Goal: Find specific page/section: Find specific page/section

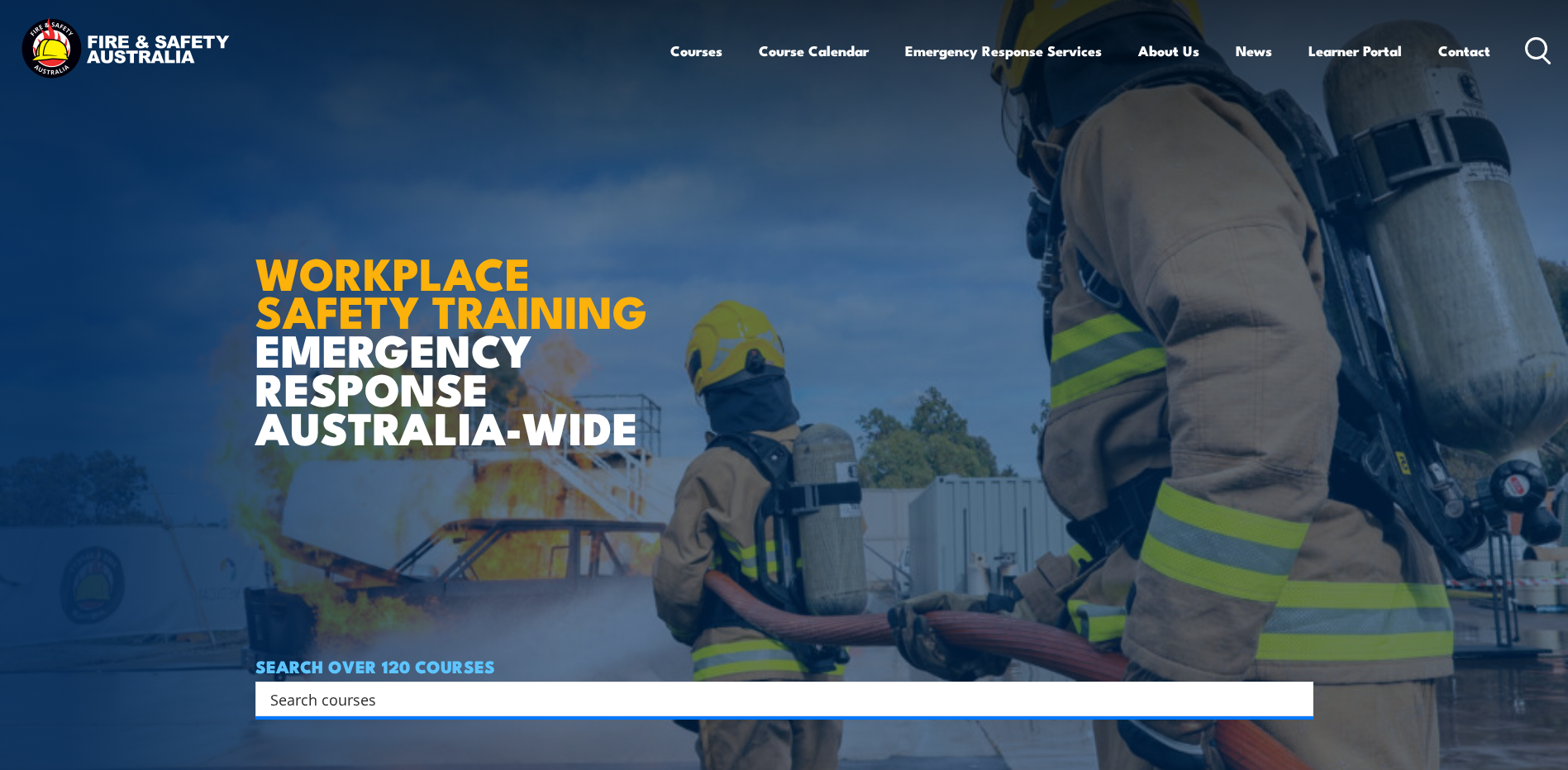
click at [350, 696] on input "Search input" at bounding box center [774, 699] width 1007 height 25
paste input "UETTDREL14A"
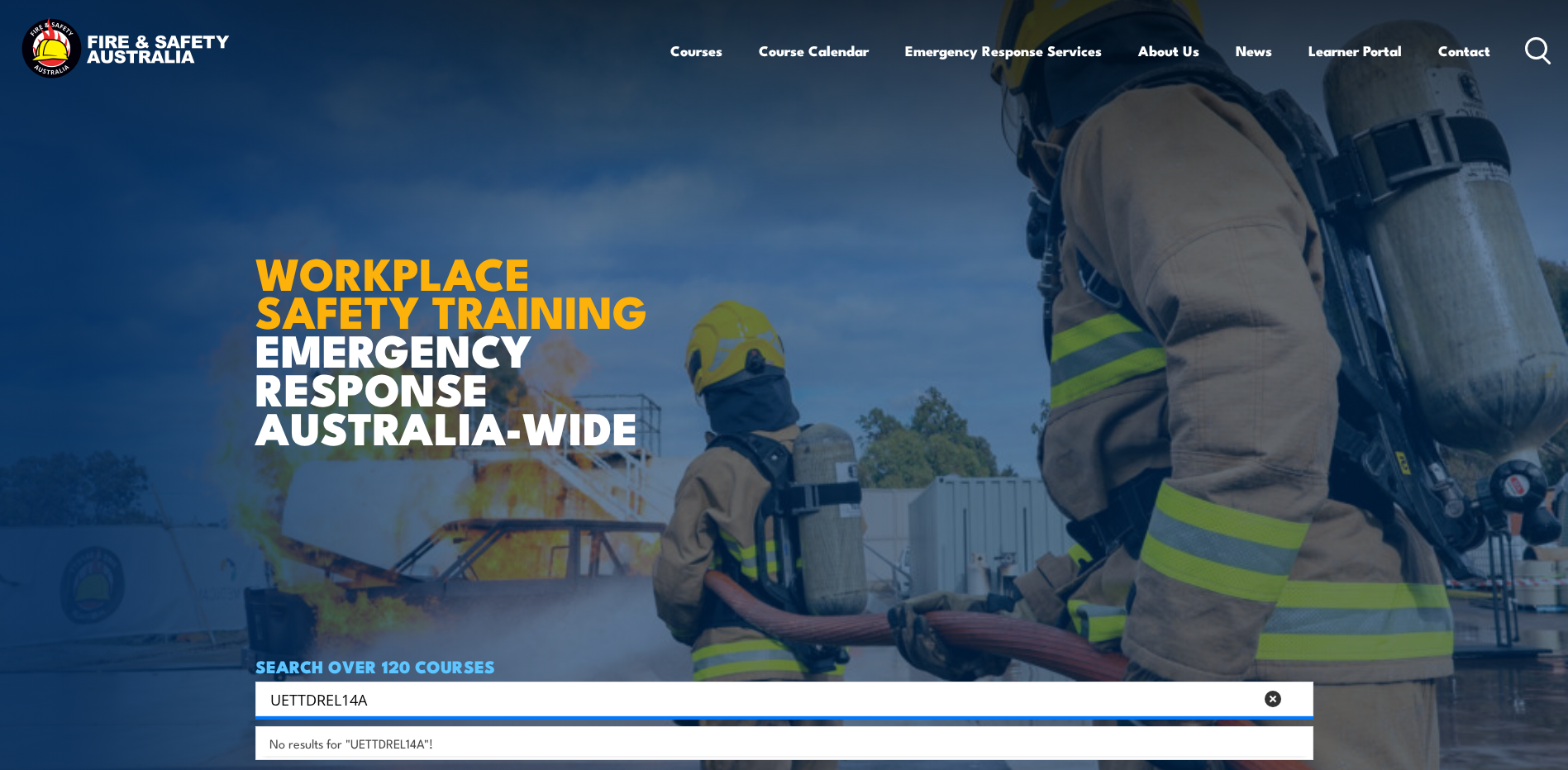
click at [398, 692] on input "UETTDREL14A" at bounding box center [762, 699] width 984 height 25
type input "UETTDREL006"
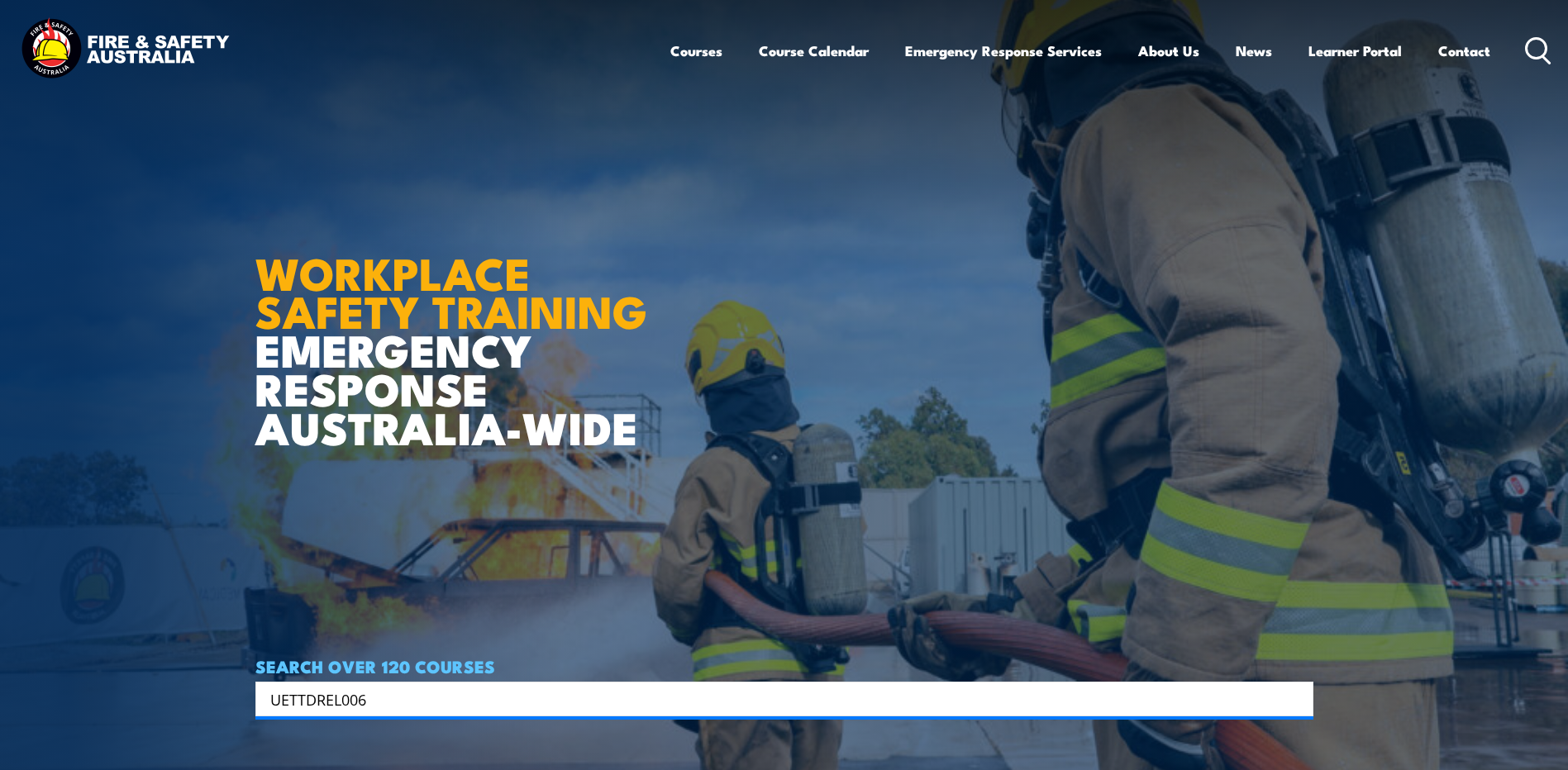
scroll to position [330, 0]
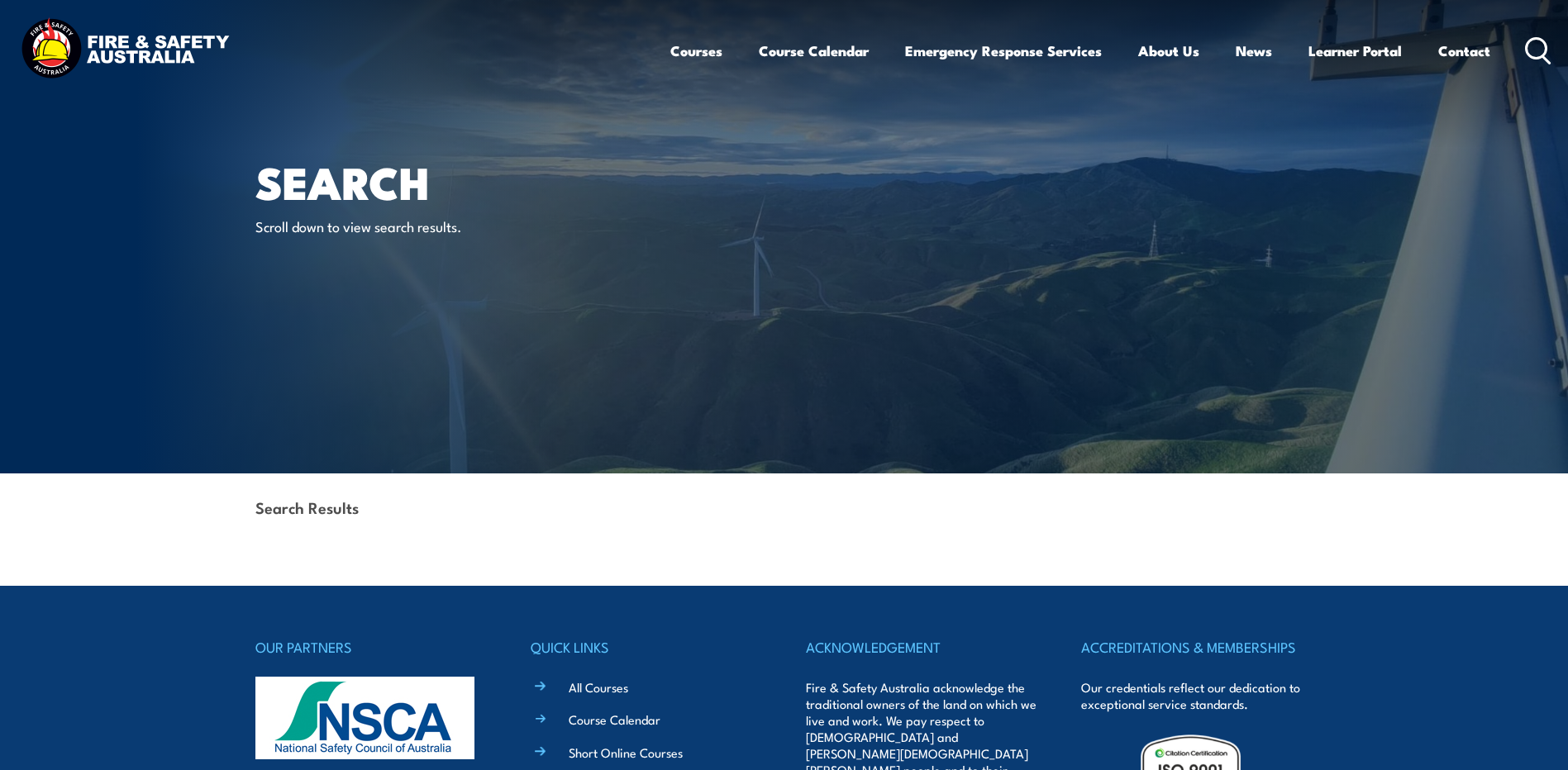
click at [1540, 43] on icon at bounding box center [1538, 50] width 26 height 27
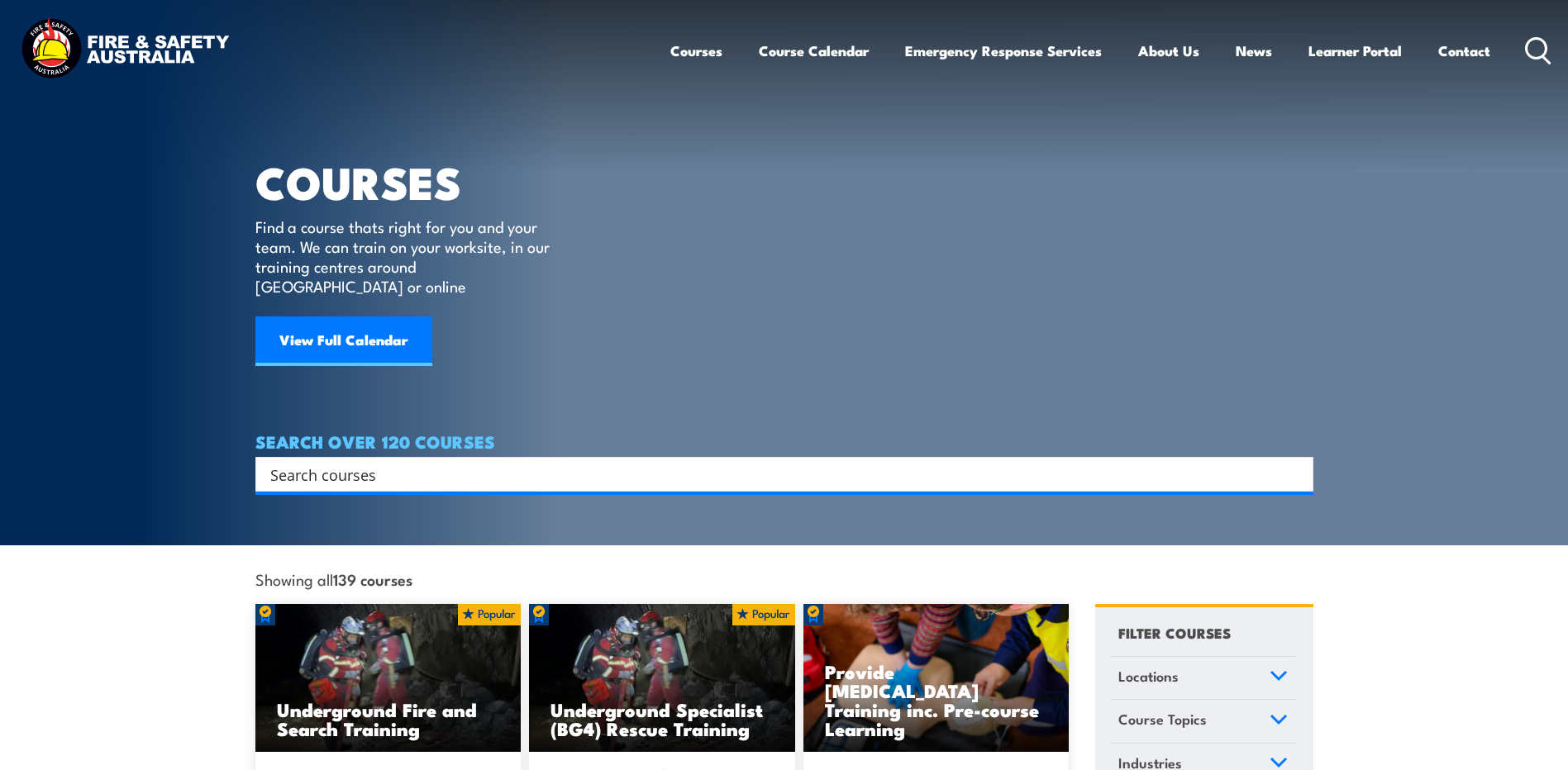
paste input "UETTDREL14A"
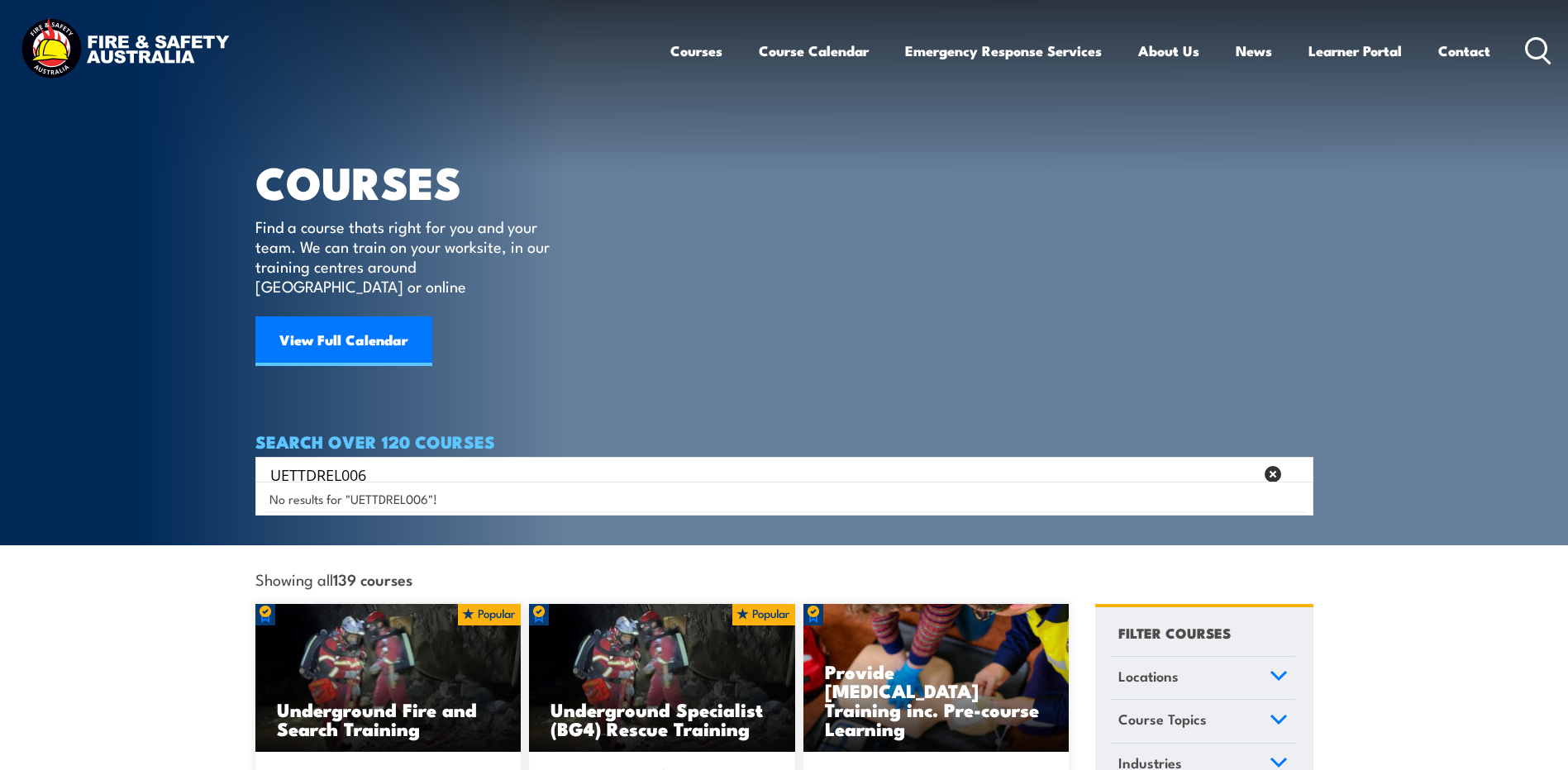
type input "UETTDREL006"
